Goal: Task Accomplishment & Management: Complete application form

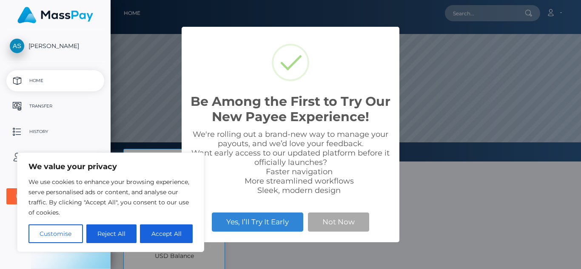
scroll to position [162, 471]
click at [105, 234] on button "Reject All" at bounding box center [111, 234] width 51 height 19
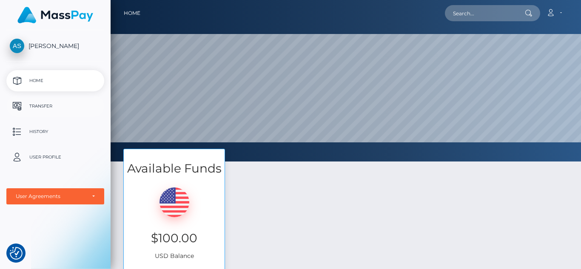
click at [49, 106] on p "Transfer" at bounding box center [55, 106] width 91 height 13
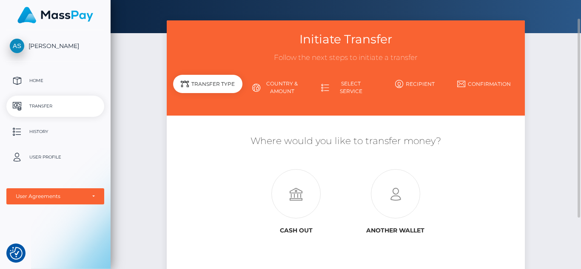
scroll to position [24, 0]
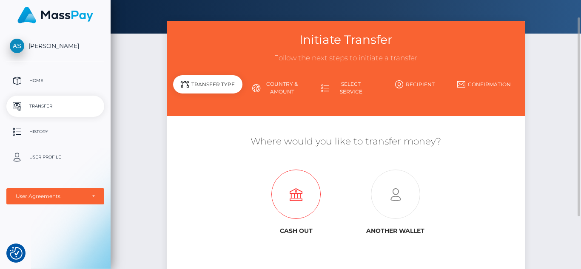
click at [297, 204] on icon at bounding box center [296, 194] width 100 height 49
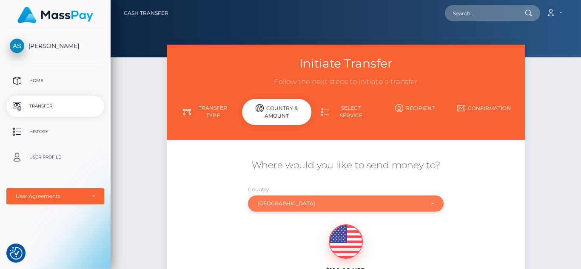
click at [428, 196] on div "[GEOGRAPHIC_DATA]" at bounding box center [346, 204] width 196 height 16
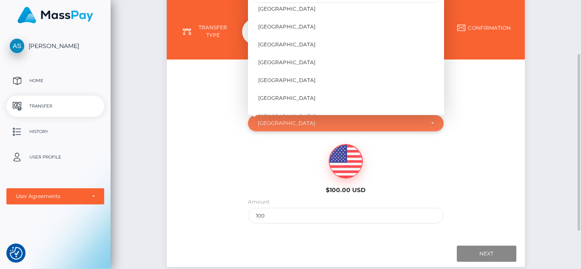
scroll to position [81, 0]
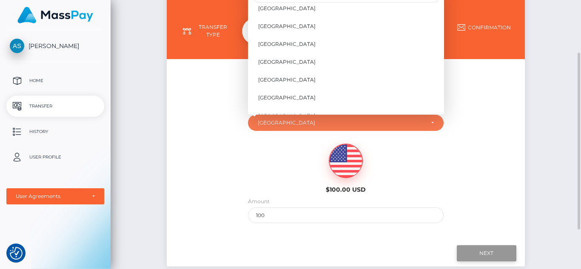
click at [482, 252] on input "Next" at bounding box center [487, 253] width 60 height 16
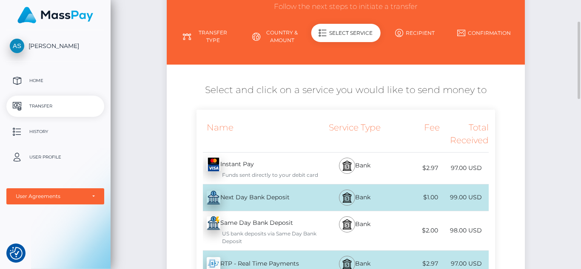
scroll to position [76, 0]
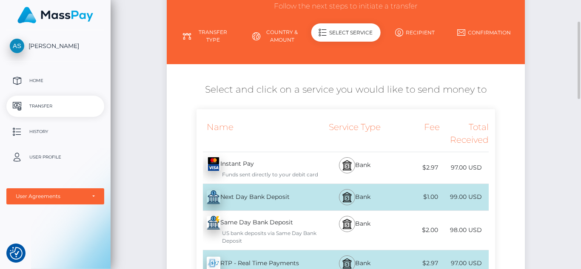
click at [266, 194] on div "Next Day Bank Deposit - USD" at bounding box center [258, 197] width 122 height 24
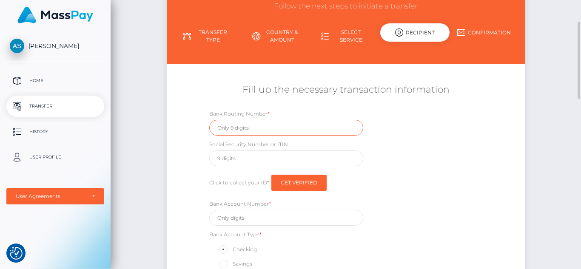
click at [254, 126] on input "text" at bounding box center [286, 128] width 154 height 16
click at [244, 160] on input "text" at bounding box center [286, 159] width 154 height 16
type input "432296380"
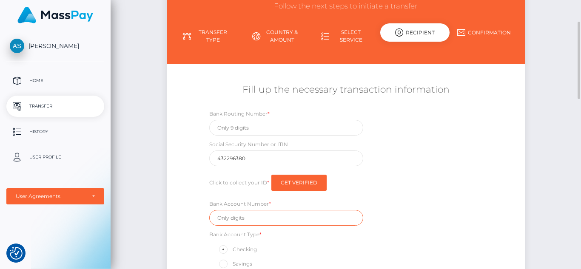
click at [240, 221] on input "text" at bounding box center [286, 218] width 154 height 16
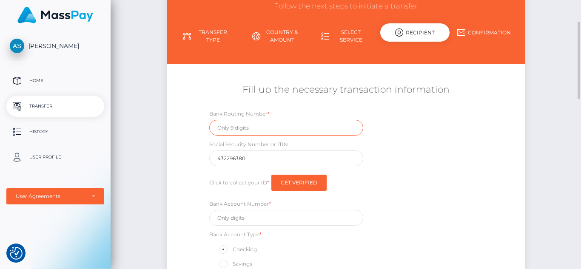
click at [241, 132] on input "text" at bounding box center [286, 128] width 154 height 16
type input "0"
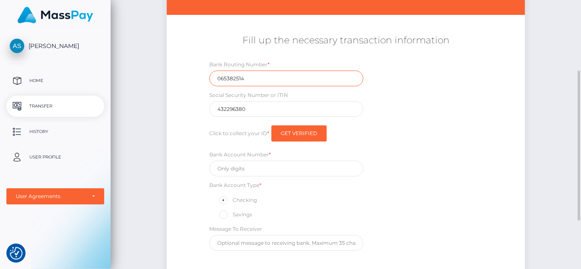
scroll to position [126, 0]
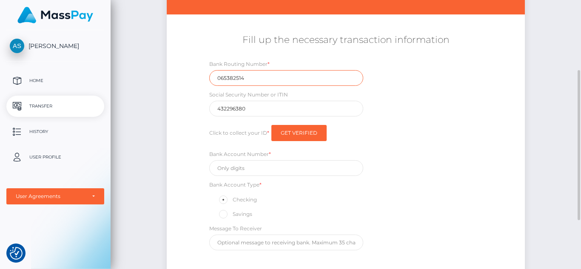
type input "065382514"
click at [258, 169] on input "text" at bounding box center [286, 168] width 154 height 16
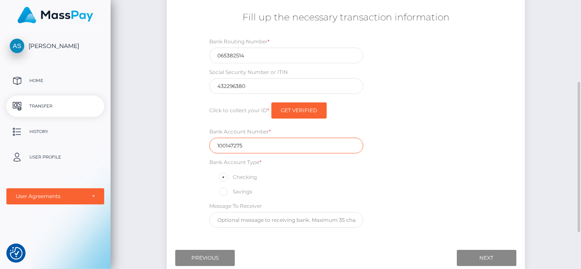
scroll to position [148, 0]
type input "100147275"
click at [297, 111] on input "Get Verified" at bounding box center [298, 111] width 55 height 16
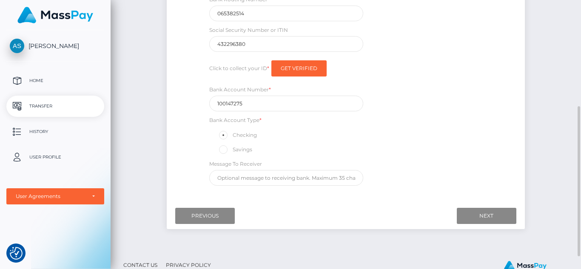
scroll to position [191, 0]
click at [482, 213] on input "Next" at bounding box center [487, 216] width 60 height 16
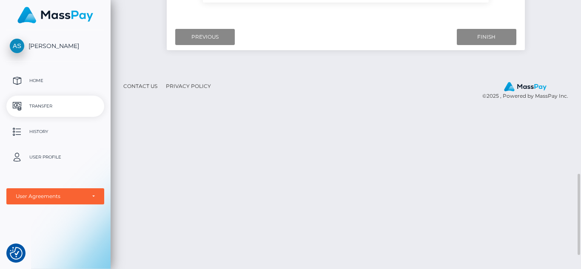
scroll to position [615, 0]
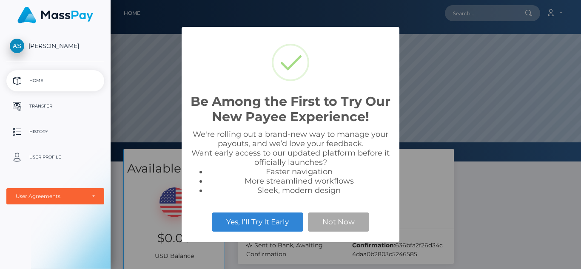
scroll to position [162, 471]
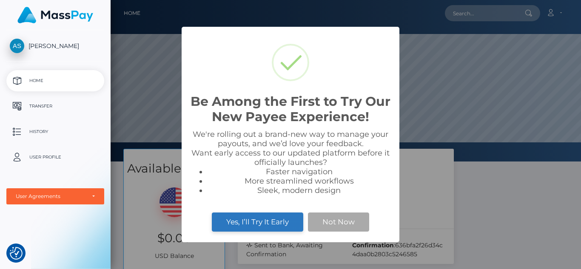
click at [276, 224] on button "Yes, I’ll Try It Early" at bounding box center [257, 222] width 91 height 19
